Goal: Submit feedback/report problem: Submit feedback/report problem

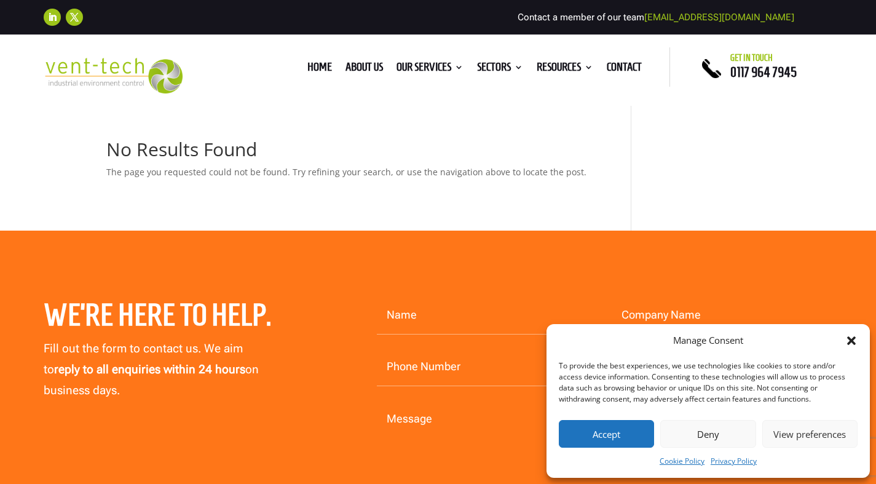
click at [271, 351] on div "We’re here to help. Fill out the form to contact us. We aim to reply to all enq…" at bounding box center [189, 348] width 290 height 105
click at [245, 235] on div "We’re here to help. Fill out the form to contact us. We aim to reply to all enq…" at bounding box center [438, 419] width 876 height 376
click at [390, 305] on input "Name" at bounding box center [487, 315] width 221 height 38
click at [144, 343] on span "Fill out the form to contact us. We aim to" at bounding box center [143, 358] width 199 height 35
click at [418, 270] on div "We’re here to help. Fill out the form to contact us. We aim to reply to all enq…" at bounding box center [438, 419] width 876 height 376
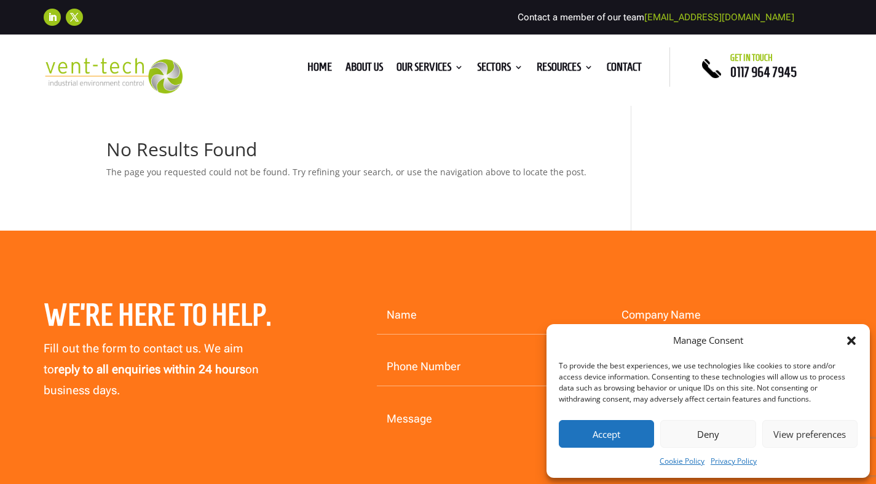
click at [439, 287] on div "We’re here to help. Fill out the form to contact us. We aim to reply to all enq…" at bounding box center [438, 418] width 789 height 277
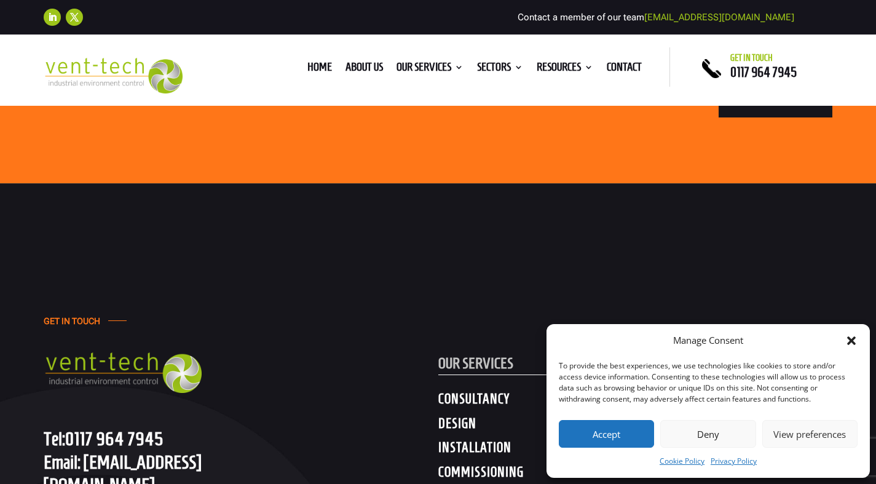
click at [616, 216] on div "GET IN TOUCH Tel: [PHONE_NUMBER] Email: [EMAIL_ADDRESS][DOMAIN_NAME] Vent-Tech …" at bounding box center [438, 472] width 876 height 579
click at [356, 455] on div "GET IN TOUCH Tel: [PHONE_NUMBER] Email: [EMAIL_ADDRESS][DOMAIN_NAME] Vent-Tech …" at bounding box center [241, 473] width 394 height 319
